Goal: Task Accomplishment & Management: Complete application form

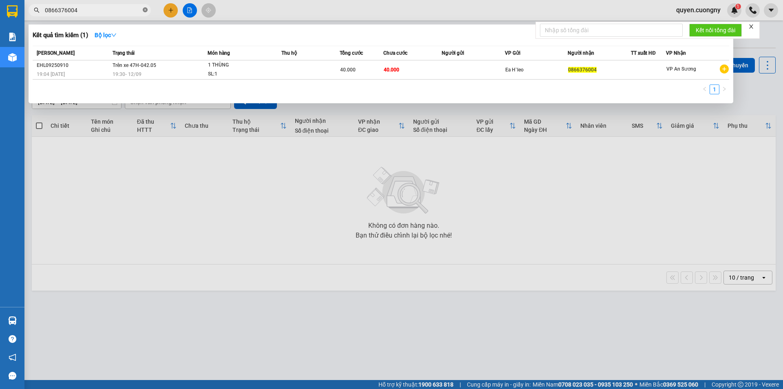
click at [145, 10] on icon "close-circle" at bounding box center [145, 9] width 5 height 5
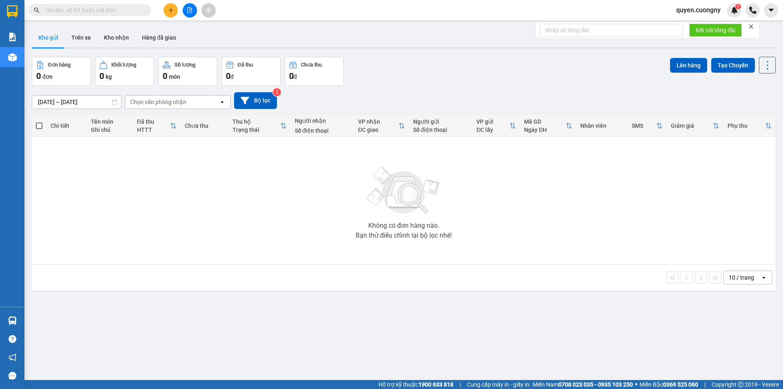
click at [165, 11] on button at bounding box center [171, 10] width 14 height 14
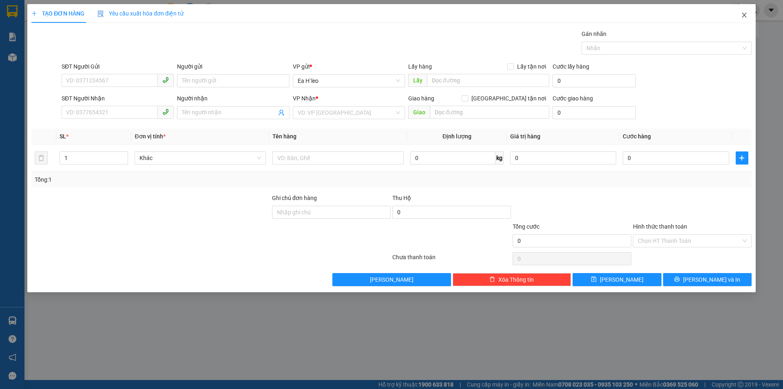
click at [745, 14] on icon "close" at bounding box center [744, 15] width 7 height 7
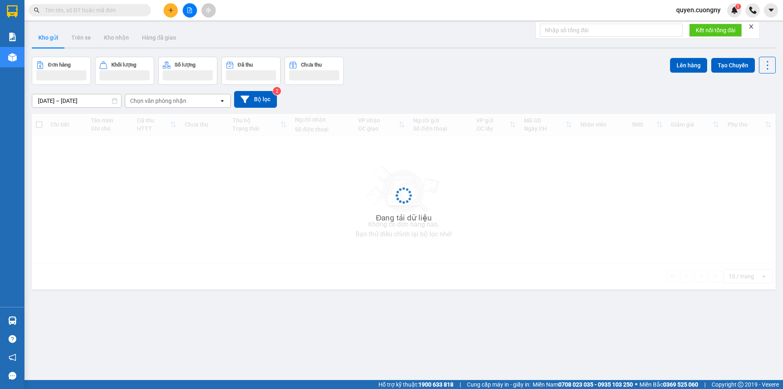
click at [104, 8] on input "text" at bounding box center [93, 10] width 96 height 9
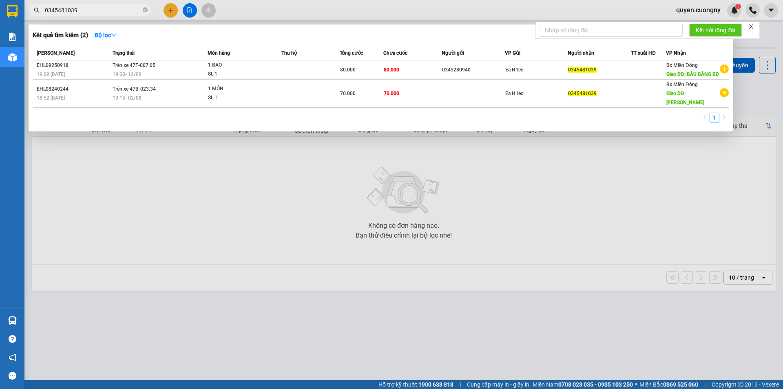
type input "0345481039"
click at [171, 8] on div at bounding box center [391, 194] width 783 height 389
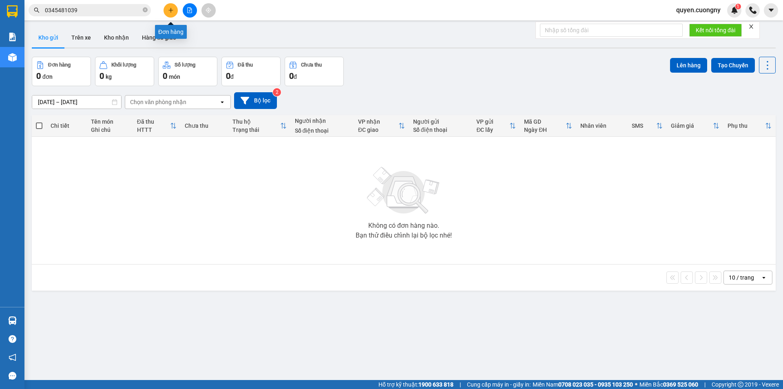
click at [167, 8] on button at bounding box center [171, 10] width 14 height 14
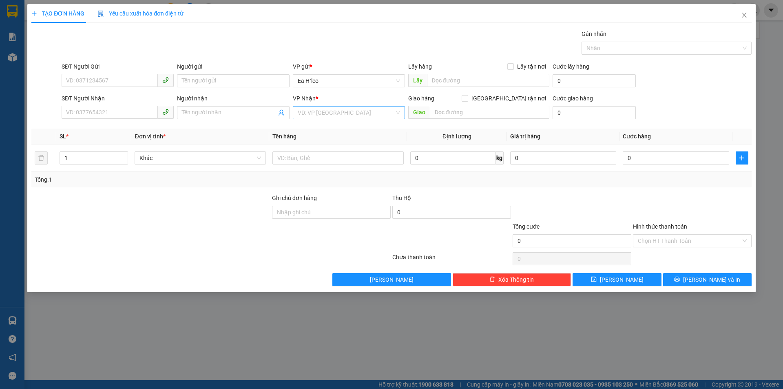
click at [326, 114] on input "search" at bounding box center [346, 112] width 97 height 12
click at [76, 164] on div "1" at bounding box center [94, 158] width 69 height 16
click at [90, 159] on input "1" at bounding box center [94, 158] width 68 height 12
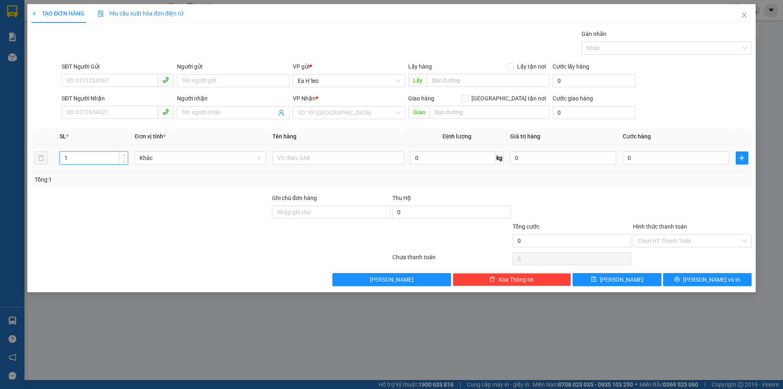
click at [90, 159] on input "1" at bounding box center [94, 158] width 68 height 12
type input "2"
click at [297, 160] on input "text" at bounding box center [338, 157] width 131 height 13
type input "1 túm + 1 thùng giấy"
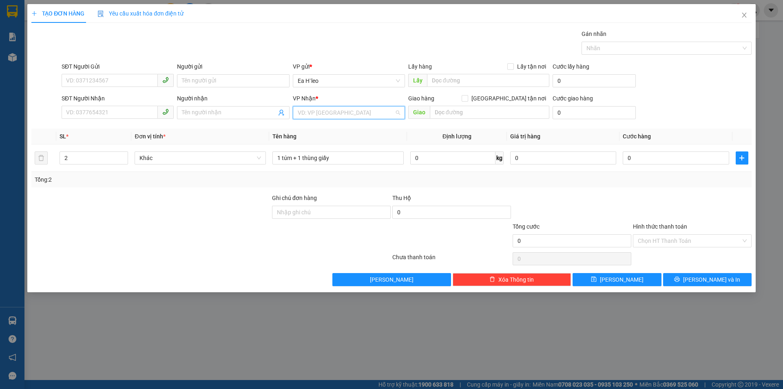
click at [331, 115] on input "search" at bounding box center [346, 112] width 97 height 12
click at [335, 145] on div "Bx Miền Đông" at bounding box center [349, 142] width 102 height 9
click at [146, 116] on input "SĐT Người Nhận" at bounding box center [110, 112] width 96 height 13
type input "0703255467"
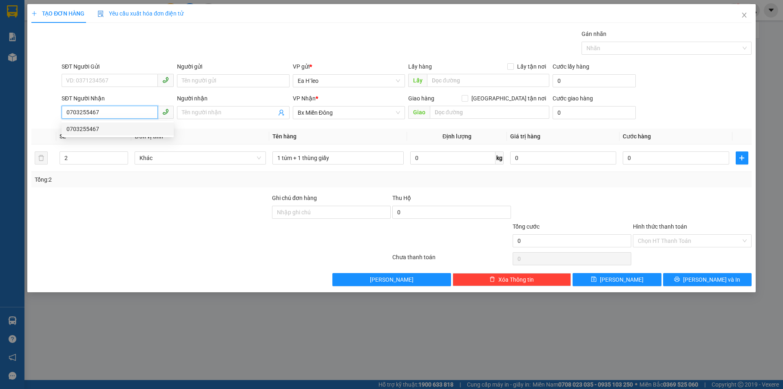
click at [131, 134] on div "0703255467" at bounding box center [118, 128] width 112 height 13
type input "CẦU VĨNH BÌNH"
type input "0703255467"
click at [104, 74] on input "SĐT Người Gửi" at bounding box center [110, 80] width 96 height 13
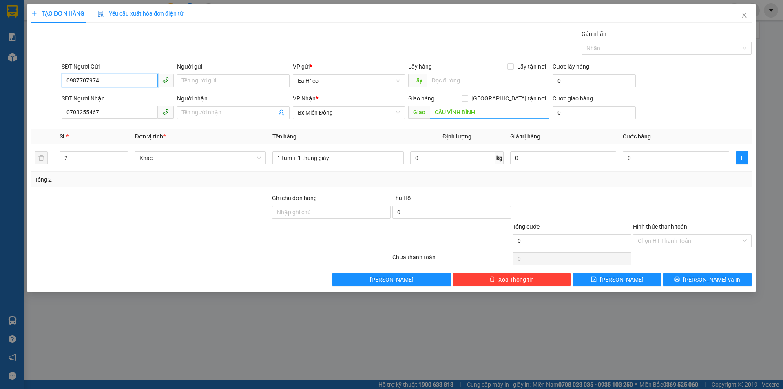
type input "0987707974"
click at [478, 111] on input "CẦU VĨNH BÌNH" at bounding box center [490, 112] width 120 height 13
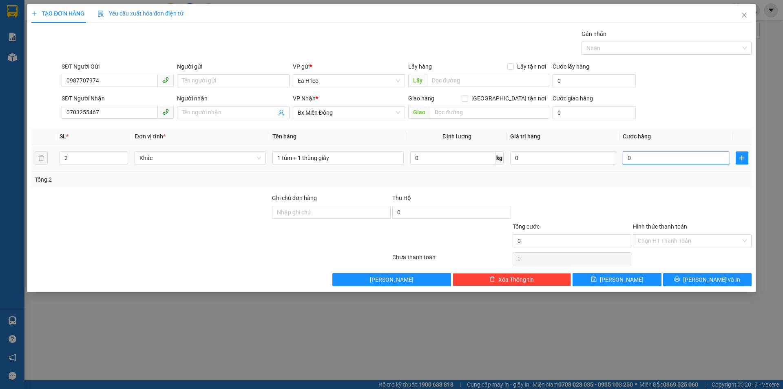
click at [658, 160] on input "0" at bounding box center [676, 157] width 106 height 13
type input "1"
type input "10"
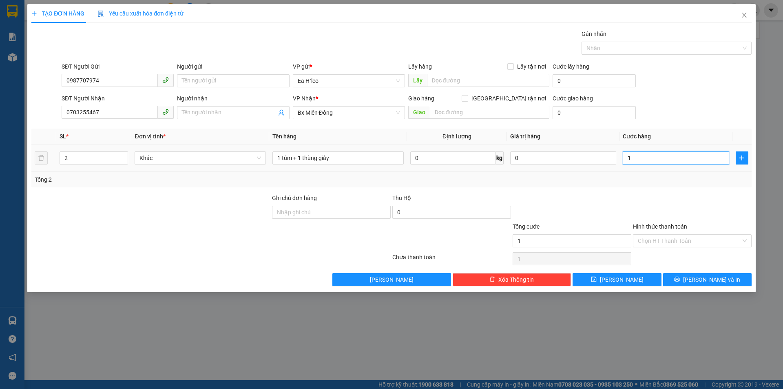
type input "10"
type input "100"
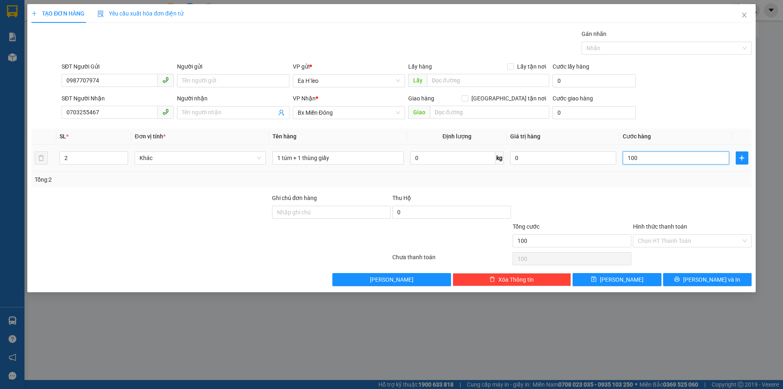
type input "1.000"
type input "10.000"
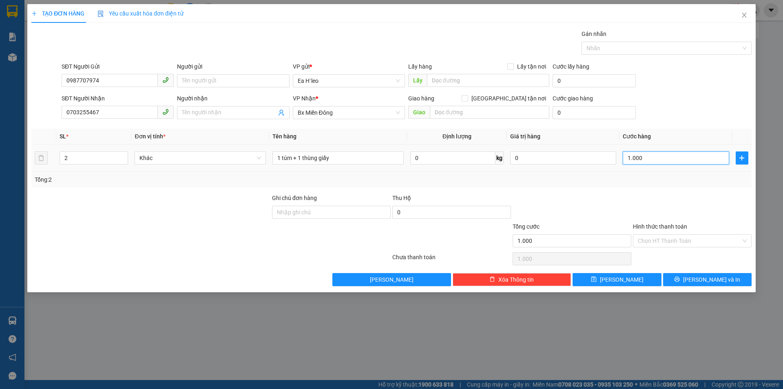
type input "10.000"
type input "100.000"
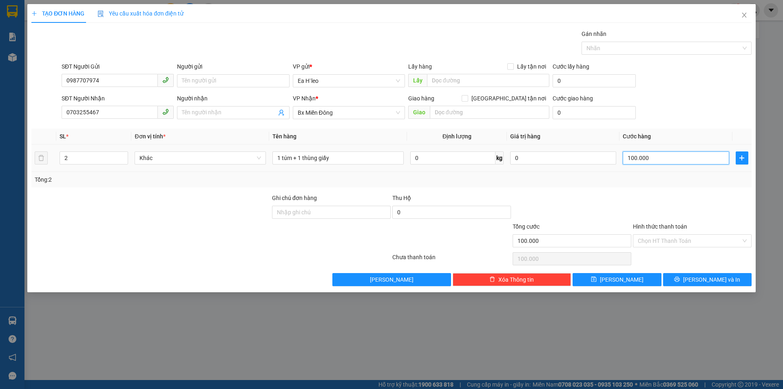
click at [669, 155] on input "100.000" at bounding box center [676, 157] width 106 height 13
click at [669, 160] on input "100.000" at bounding box center [676, 157] width 106 height 13
click at [87, 160] on input "2" at bounding box center [94, 158] width 68 height 12
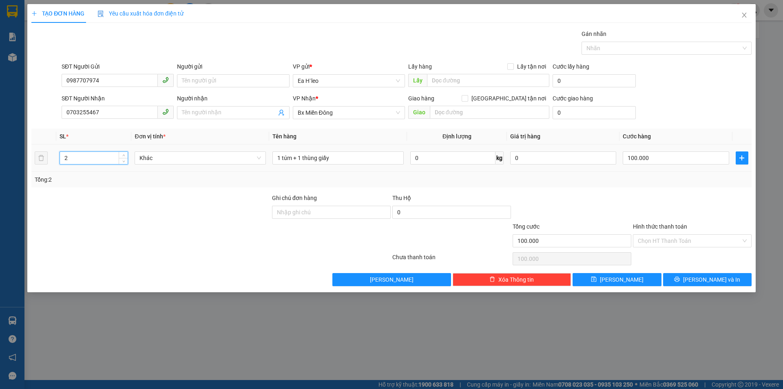
click at [87, 160] on input "2" at bounding box center [94, 158] width 68 height 12
type input "3"
click at [354, 161] on input "1 túm + 1 thùng giấy" at bounding box center [338, 157] width 131 height 13
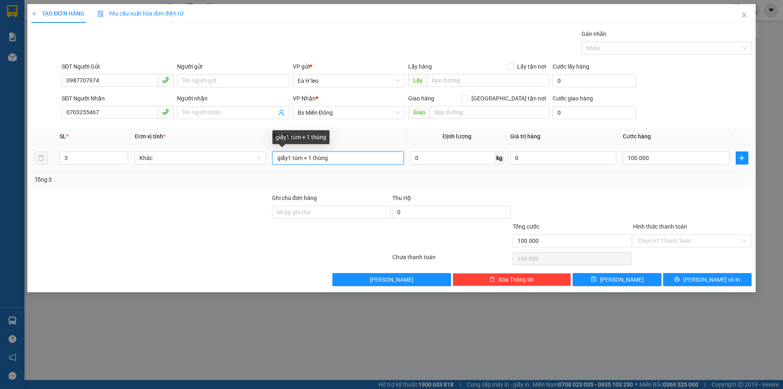
drag, startPoint x: 330, startPoint y: 158, endPoint x: 270, endPoint y: 153, distance: 59.8
click at [270, 153] on td "giấy1 túm + 1 thùng" at bounding box center [338, 157] width 138 height 27
type input "2 thùng + 1 túm"
click at [665, 151] on div "100.000" at bounding box center [676, 158] width 106 height 16
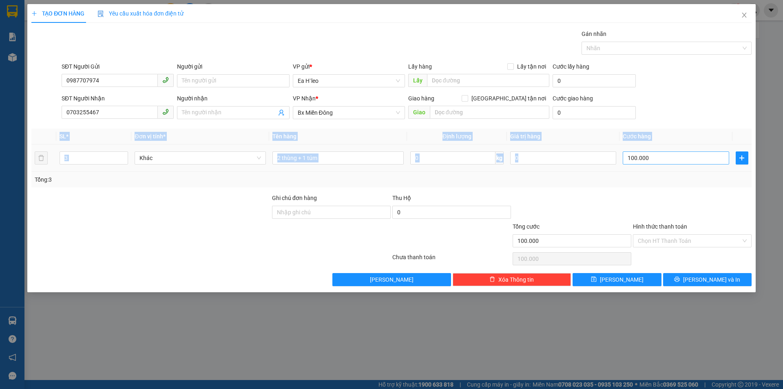
click at [665, 153] on div "100.000" at bounding box center [676, 158] width 106 height 16
click at [665, 154] on input "100.000" at bounding box center [676, 157] width 106 height 13
type input "1"
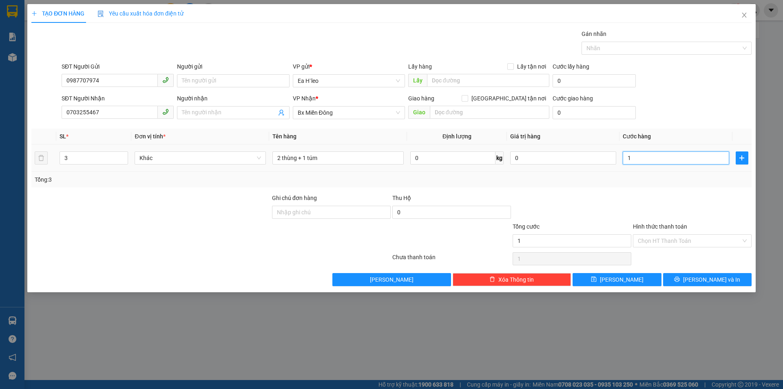
type input "13"
type input "130"
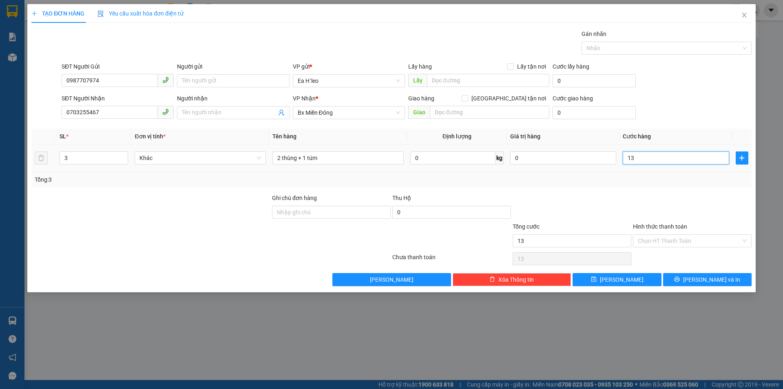
type input "130"
type input "1.300"
type input "13.000"
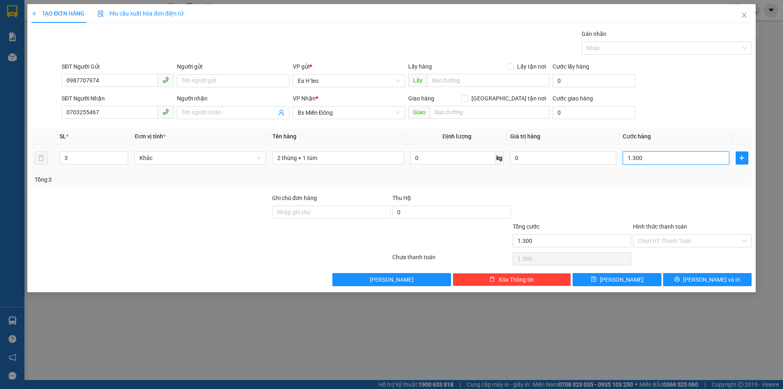
type input "13.000"
type input "130.000"
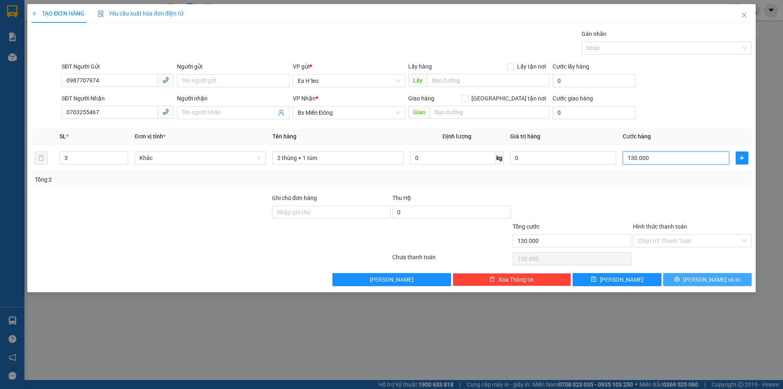
type input "130.000"
click at [732, 282] on button "[PERSON_NAME] và In" at bounding box center [707, 279] width 89 height 13
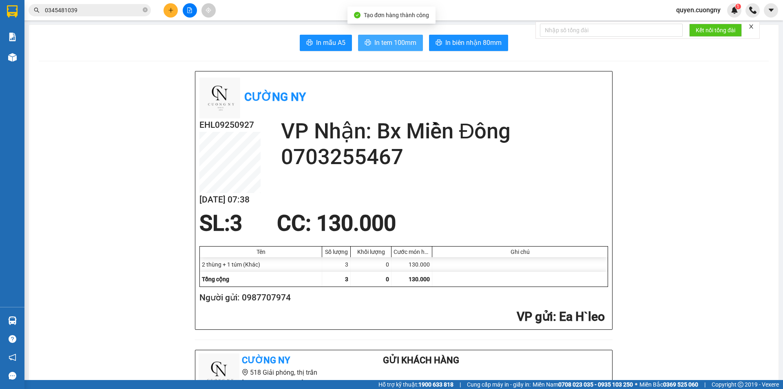
click at [391, 42] on span "In tem 100mm" at bounding box center [396, 43] width 42 height 10
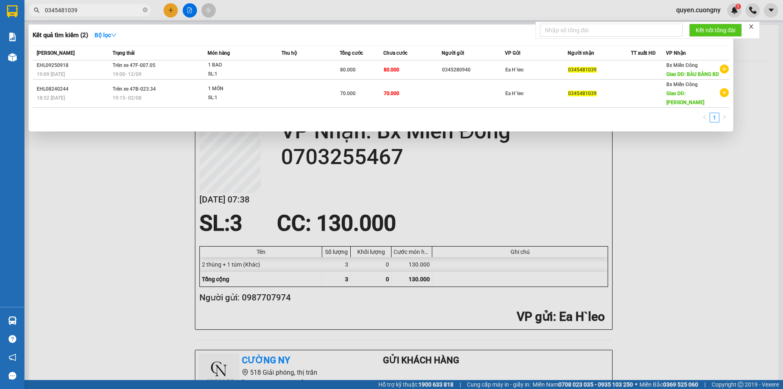
click at [123, 10] on input "0345481039" at bounding box center [93, 10] width 96 height 9
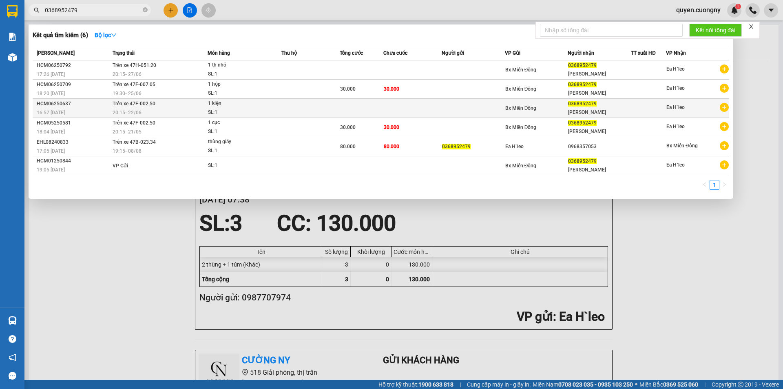
type input "0368952479"
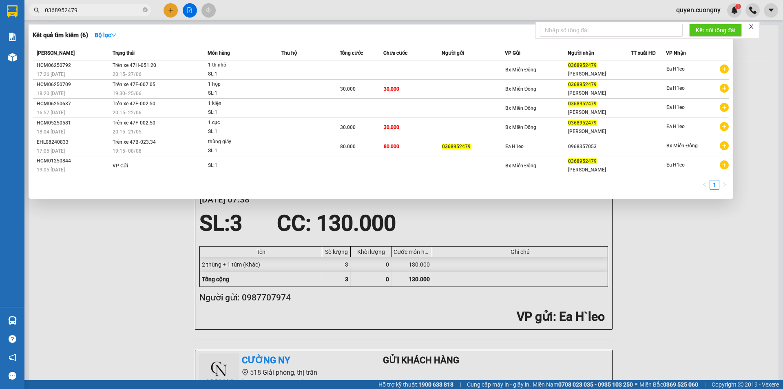
click at [168, 10] on div at bounding box center [391, 194] width 783 height 389
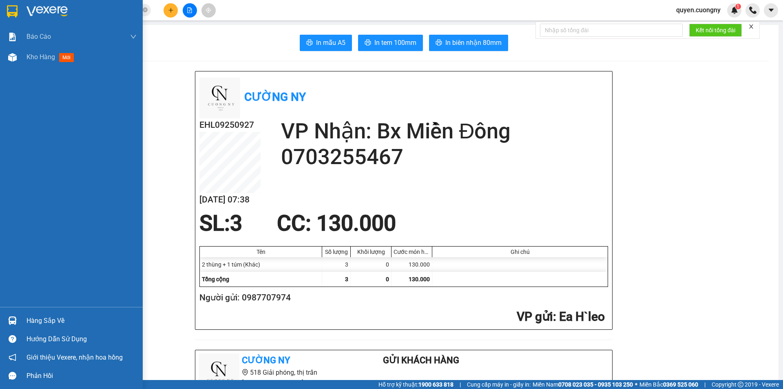
click at [3, 15] on div at bounding box center [71, 13] width 143 height 27
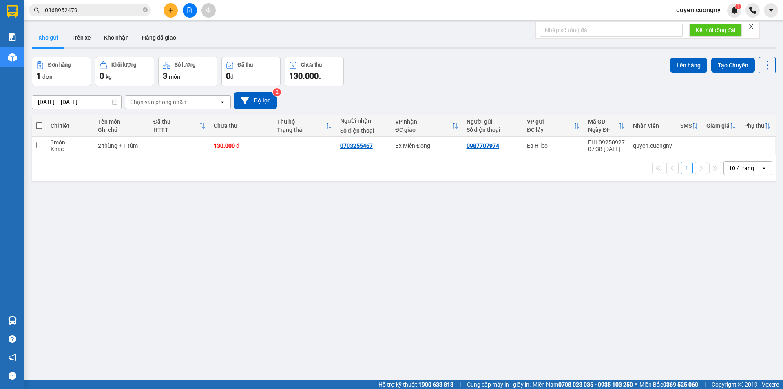
click at [187, 10] on icon "file-add" at bounding box center [190, 10] width 6 height 6
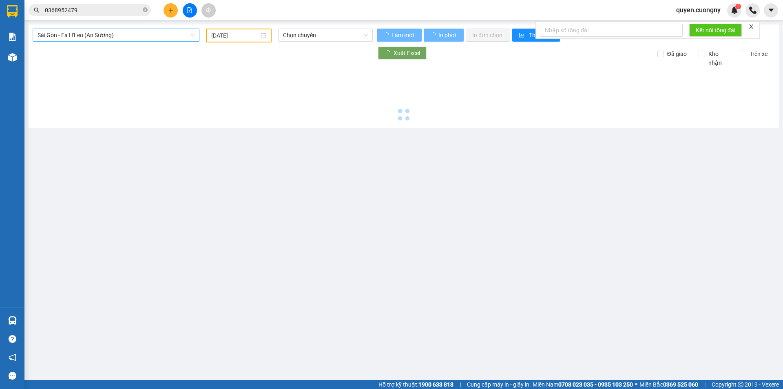
click at [121, 34] on span "Sài Gòn - Ea H'Leo (An Sương)" at bounding box center [116, 35] width 157 height 12
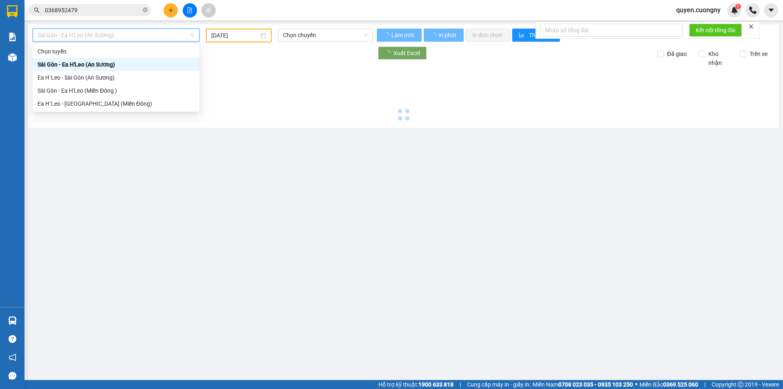
type input "[DATE]"
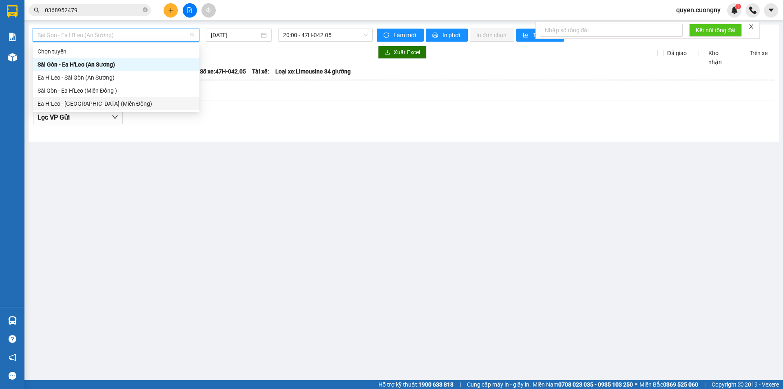
click at [91, 105] on div "Ea H`Leo - [GEOGRAPHIC_DATA] (Miền Đông)" at bounding box center [116, 103] width 157 height 9
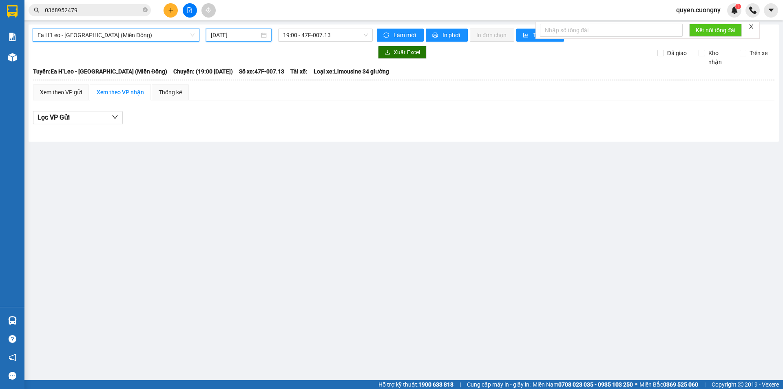
click at [228, 34] on input "[DATE]" at bounding box center [235, 35] width 49 height 9
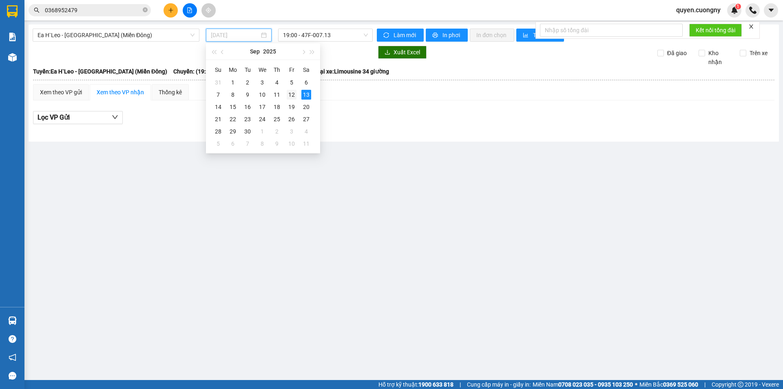
click at [292, 94] on div "12" at bounding box center [292, 95] width 10 height 10
type input "[DATE]"
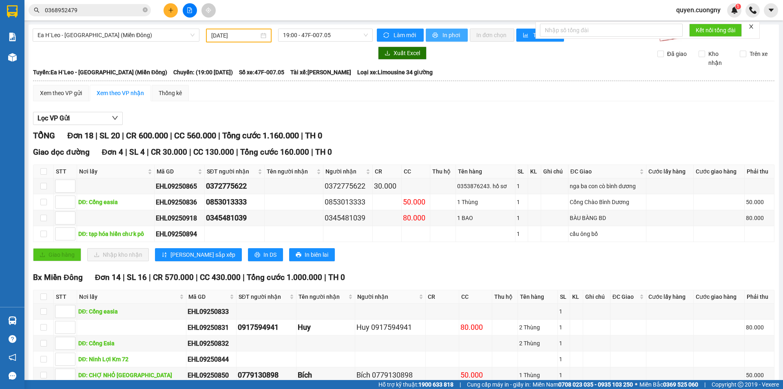
click at [443, 31] on span "In phơi" at bounding box center [452, 35] width 19 height 9
click at [145, 10] on icon "close-circle" at bounding box center [145, 9] width 5 height 5
click at [129, 10] on input "text" at bounding box center [93, 10] width 96 height 9
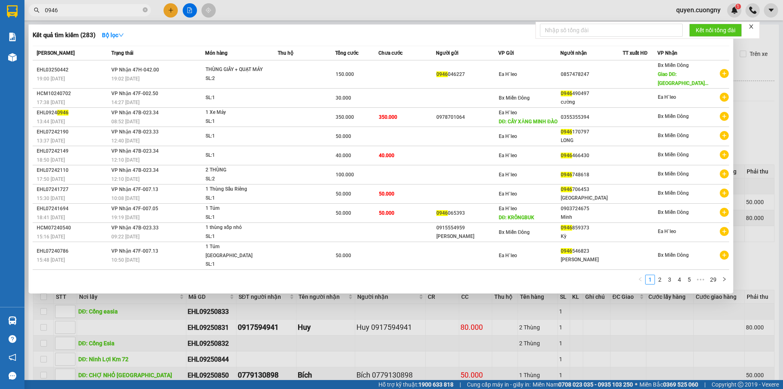
click at [129, 10] on input "0946" at bounding box center [93, 10] width 96 height 9
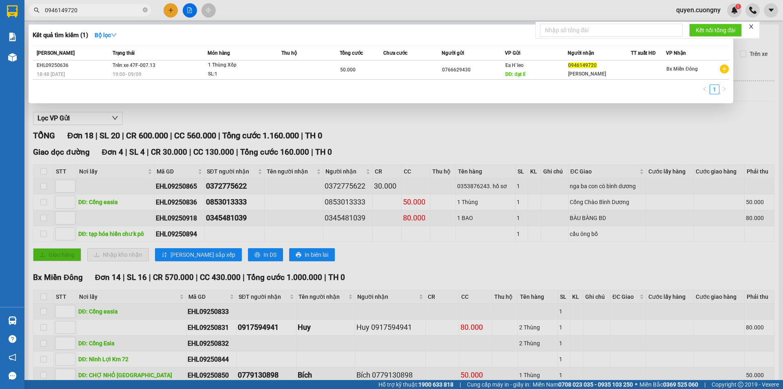
type input "0946149720"
